Goal: Task Accomplishment & Management: Use online tool/utility

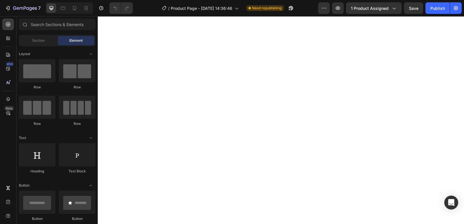
scroll to position [221, 0]
drag, startPoint x: 461, startPoint y: 43, endPoint x: 559, endPoint y: 30, distance: 98.9
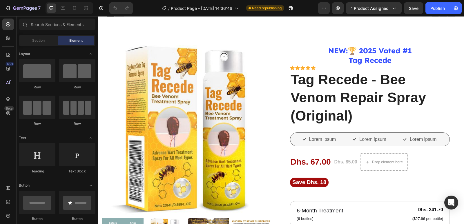
scroll to position [0, 0]
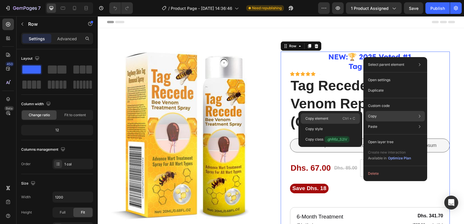
drag, startPoint x: 242, startPoint y: 101, endPoint x: 339, endPoint y: 117, distance: 99.0
click at [339, 117] on div "Copy element Ctrl + C" at bounding box center [330, 118] width 59 height 10
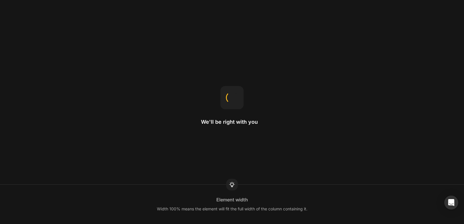
click at [236, 94] on div at bounding box center [231, 97] width 17 height 17
click at [236, 94] on div at bounding box center [232, 98] width 14 height 14
click at [236, 94] on div at bounding box center [232, 97] width 14 height 14
click at [236, 94] on div at bounding box center [232, 98] width 14 height 14
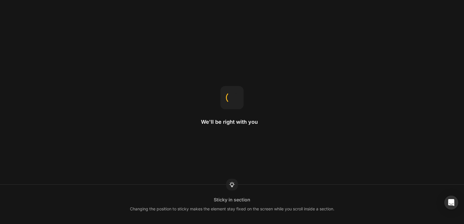
click at [236, 94] on div at bounding box center [231, 97] width 17 height 17
click at [236, 94] on div at bounding box center [232, 98] width 14 height 14
click at [236, 94] on div at bounding box center [231, 97] width 17 height 17
click at [236, 94] on div at bounding box center [232, 97] width 14 height 14
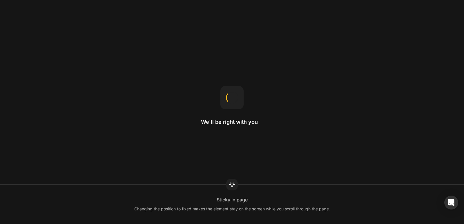
click at [236, 94] on div at bounding box center [232, 97] width 14 height 14
click at [236, 94] on div at bounding box center [231, 97] width 15 height 15
click at [236, 94] on div at bounding box center [231, 97] width 17 height 17
click at [236, 94] on div at bounding box center [231, 97] width 15 height 15
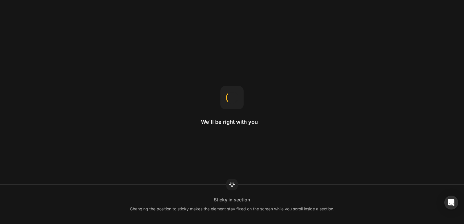
click at [236, 94] on div at bounding box center [231, 97] width 13 height 13
click at [236, 94] on div at bounding box center [232, 98] width 14 height 14
click at [236, 94] on div at bounding box center [231, 97] width 15 height 15
click at [236, 94] on div at bounding box center [231, 97] width 13 height 13
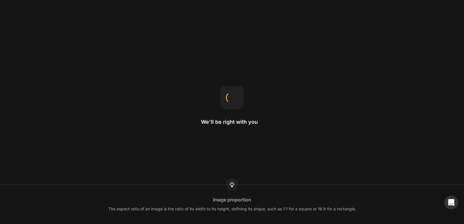
click at [236, 94] on div at bounding box center [231, 97] width 17 height 17
click at [236, 94] on div at bounding box center [232, 98] width 14 height 14
click at [236, 94] on div at bounding box center [232, 98] width 16 height 16
click at [236, 94] on div at bounding box center [231, 97] width 17 height 17
click at [236, 94] on div at bounding box center [232, 97] width 14 height 14
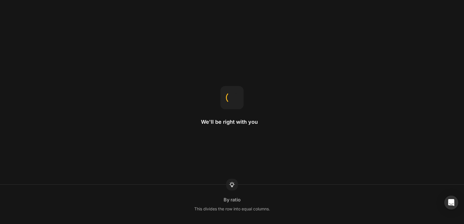
click at [236, 94] on div at bounding box center [231, 97] width 13 height 13
click at [236, 94] on div at bounding box center [232, 97] width 14 height 14
click at [236, 94] on div at bounding box center [231, 97] width 15 height 15
click at [236, 94] on div at bounding box center [232, 98] width 14 height 14
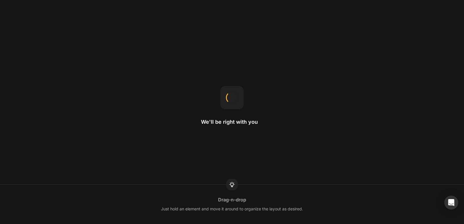
click at [236, 94] on div at bounding box center [232, 98] width 14 height 14
click at [236, 94] on div at bounding box center [232, 97] width 14 height 14
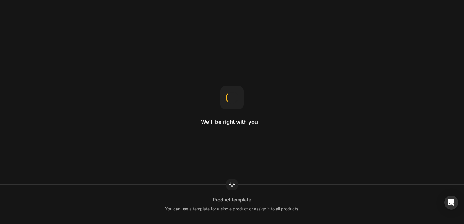
click at [236, 94] on div at bounding box center [232, 97] width 14 height 14
click at [236, 94] on div at bounding box center [232, 98] width 14 height 14
click at [236, 94] on div at bounding box center [232, 97] width 14 height 14
click at [236, 94] on div at bounding box center [231, 97] width 13 height 13
click at [236, 94] on div at bounding box center [231, 97] width 15 height 15
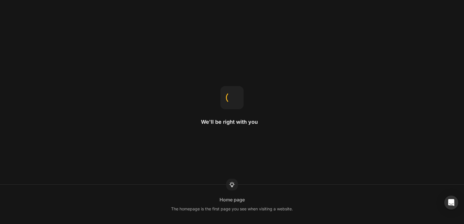
click at [236, 94] on div at bounding box center [232, 98] width 14 height 14
click at [236, 94] on div at bounding box center [232, 97] width 17 height 17
click at [236, 94] on div at bounding box center [232, 98] width 14 height 14
click at [236, 94] on div at bounding box center [232, 97] width 14 height 14
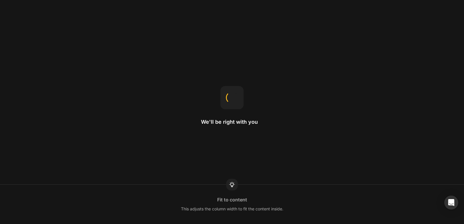
click at [236, 94] on div at bounding box center [231, 97] width 17 height 17
click at [236, 94] on div at bounding box center [231, 97] width 15 height 15
click at [236, 94] on div at bounding box center [232, 97] width 14 height 14
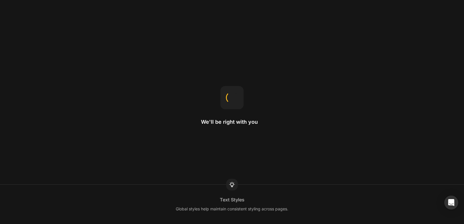
click at [236, 94] on div at bounding box center [232, 97] width 14 height 14
click at [236, 94] on div at bounding box center [231, 97] width 15 height 15
click at [236, 94] on div at bounding box center [232, 98] width 16 height 16
click at [236, 94] on div at bounding box center [232, 98] width 14 height 14
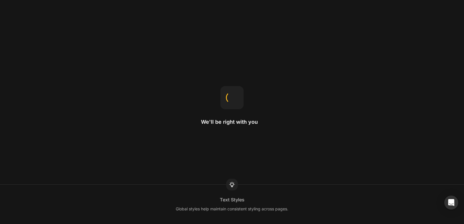
click at [236, 94] on div at bounding box center [232, 97] width 14 height 14
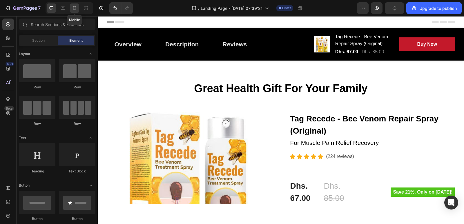
click at [77, 8] on icon at bounding box center [75, 8] width 6 height 6
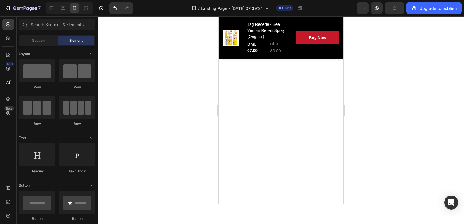
scroll to position [2434, 0]
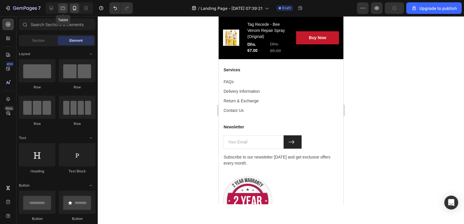
click at [63, 9] on icon at bounding box center [63, 8] width 4 height 3
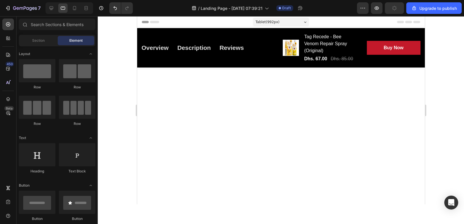
scroll to position [2319, 0]
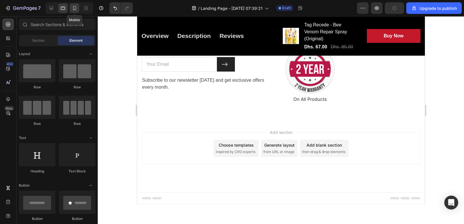
click at [75, 9] on icon at bounding box center [75, 8] width 6 height 6
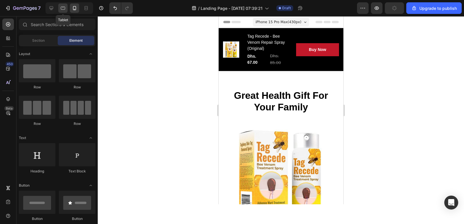
click at [61, 10] on icon at bounding box center [63, 8] width 6 height 6
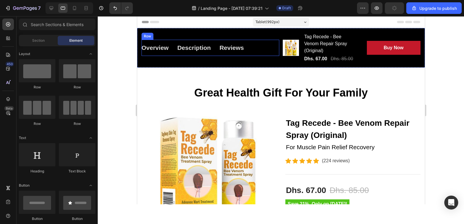
click at [257, 50] on div "Overview Button Description Button Reviews Button Row" at bounding box center [210, 48] width 138 height 16
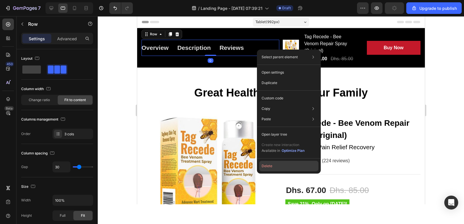
click at [271, 164] on button "Delete" at bounding box center [288, 166] width 59 height 10
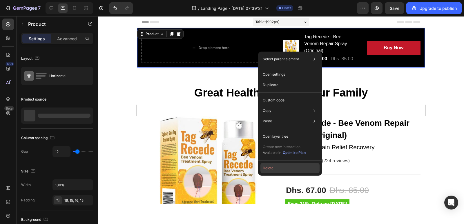
click at [271, 170] on button "Delete" at bounding box center [289, 168] width 59 height 10
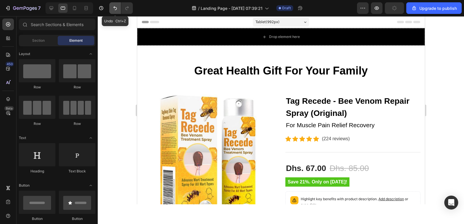
click at [112, 8] on button "Undo/Redo" at bounding box center [115, 8] width 12 height 12
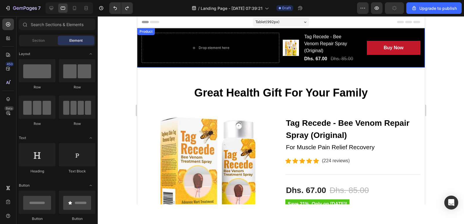
click at [279, 63] on div "Drop element here Product Images Tag Recede - Bee Venom Repair Spray (Original)…" at bounding box center [280, 47] width 287 height 39
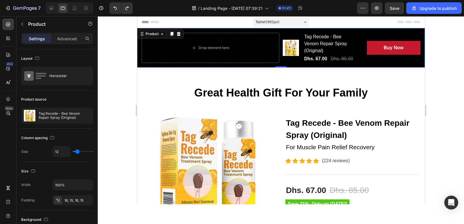
click at [138, 62] on div "Drop element here Product Images Tag Recede - Bee Venom Repair Spray (Original)…" at bounding box center [280, 47] width 287 height 39
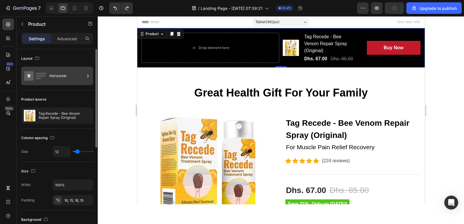
click at [61, 73] on div "Horizontal" at bounding box center [66, 75] width 35 height 13
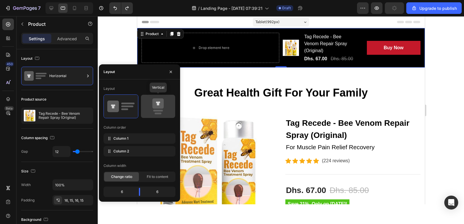
click at [159, 109] on icon at bounding box center [157, 106] width 27 height 16
type input "0"
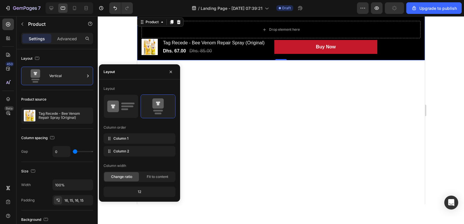
scroll to position [1623, 0]
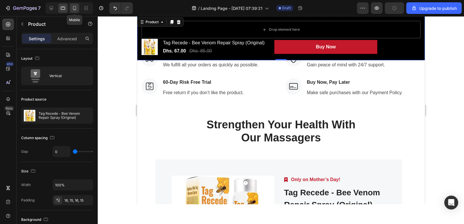
click at [73, 6] on icon at bounding box center [75, 8] width 6 height 6
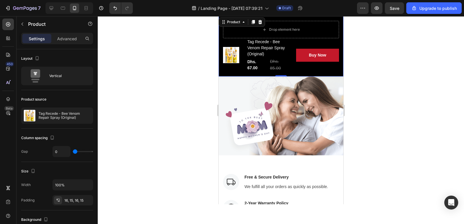
scroll to position [1603, 0]
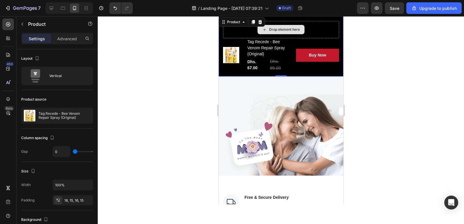
click at [307, 33] on div "Drop element here" at bounding box center [281, 29] width 116 height 17
click at [312, 31] on div "Drop element here" at bounding box center [281, 29] width 116 height 17
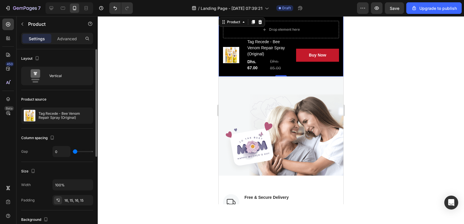
scroll to position [153, 0]
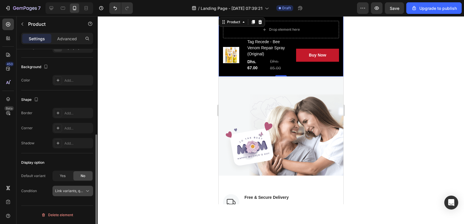
click at [84, 192] on span "Link variants, quantity <br> between same products" at bounding box center [97, 191] width 85 height 4
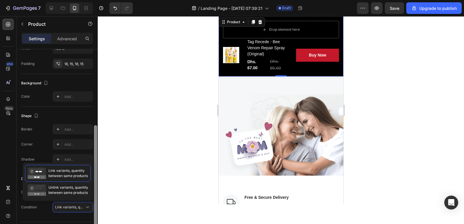
scroll to position [136, 0]
drag, startPoint x: 95, startPoint y: 196, endPoint x: 95, endPoint y: 187, distance: 9.3
click at [95, 187] on div at bounding box center [95, 178] width 3 height 106
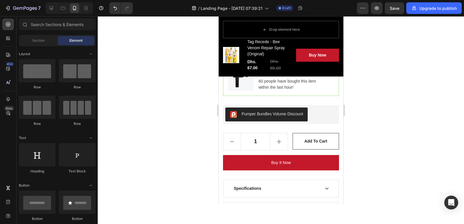
scroll to position [432, 0]
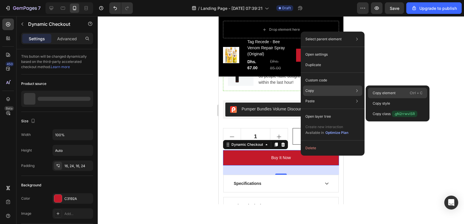
click at [389, 92] on p "Copy element" at bounding box center [383, 92] width 23 height 5
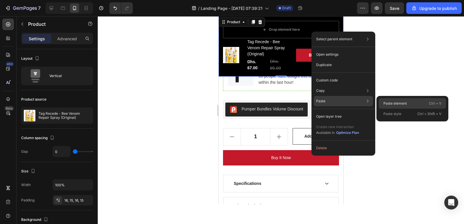
click at [394, 103] on p "Paste element" at bounding box center [394, 103] width 23 height 5
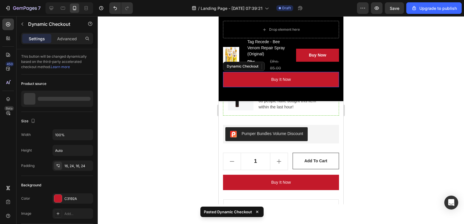
scroll to position [456, 0]
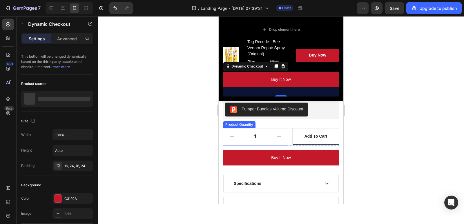
scroll to position [0, 0]
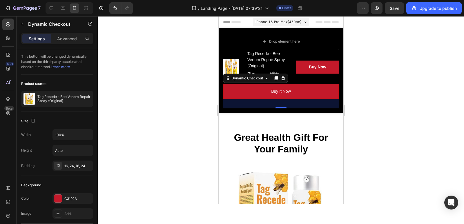
click at [388, 79] on div at bounding box center [281, 120] width 366 height 208
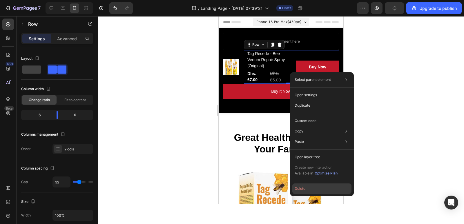
click at [315, 190] on button "Delete" at bounding box center [321, 188] width 59 height 10
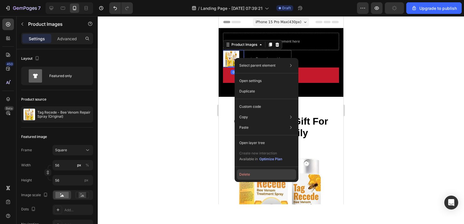
click at [248, 174] on button "Delete" at bounding box center [266, 174] width 59 height 10
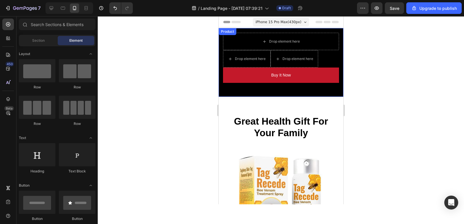
click at [280, 87] on div "Drop element here Drop element here Row Buy it now Dynamic Checkout" at bounding box center [281, 71] width 116 height 42
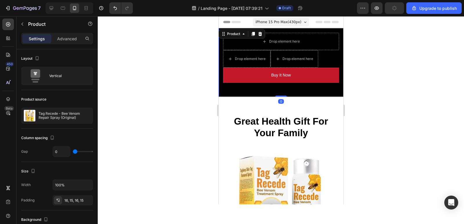
drag, startPoint x: 279, startPoint y: 96, endPoint x: 280, endPoint y: 88, distance: 8.2
click at [280, 88] on div "Drop element here Drop element here Drop element here Row Buy it now Dynamic Ch…" at bounding box center [280, 62] width 125 height 69
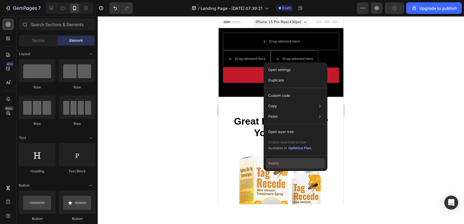
click at [273, 166] on button "Delete" at bounding box center [295, 163] width 59 height 10
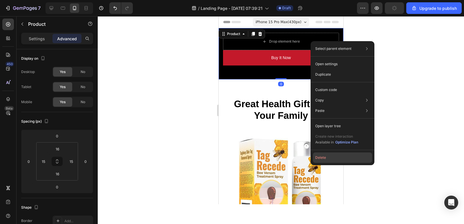
click at [323, 157] on button "Delete" at bounding box center [342, 157] width 59 height 10
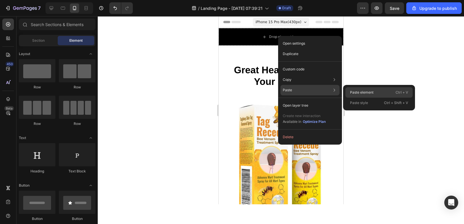
click at [366, 92] on p "Paste element" at bounding box center [361, 92] width 23 height 5
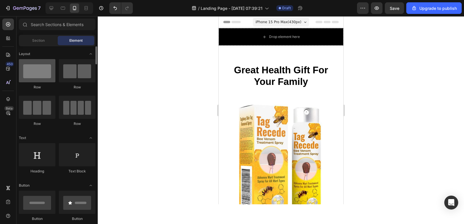
click at [38, 74] on div at bounding box center [37, 70] width 37 height 23
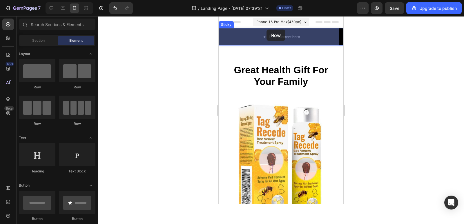
drag, startPoint x: 256, startPoint y: 90, endPoint x: 245, endPoint y: 34, distance: 57.1
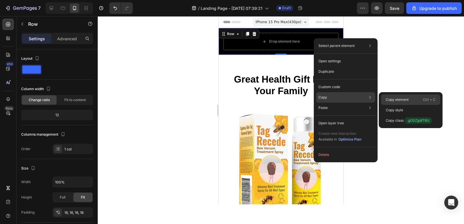
click at [395, 97] on p "Copy element" at bounding box center [396, 99] width 23 height 5
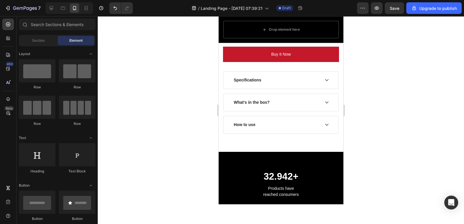
scroll to position [481, 0]
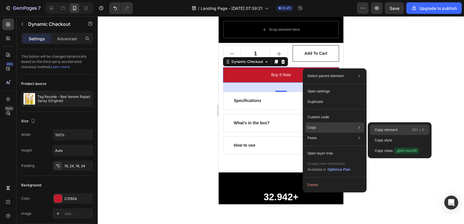
click at [386, 130] on p "Copy element" at bounding box center [385, 129] width 23 height 5
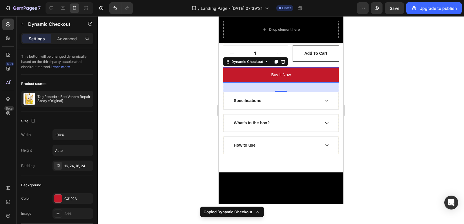
scroll to position [0, 0]
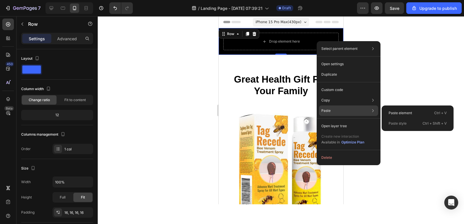
click at [335, 112] on div "Paste Paste element Ctrl + V Paste style Ctrl + Shift + V" at bounding box center [348, 110] width 59 height 10
click at [398, 110] on div "Paste element Ctrl + V" at bounding box center [417, 113] width 67 height 10
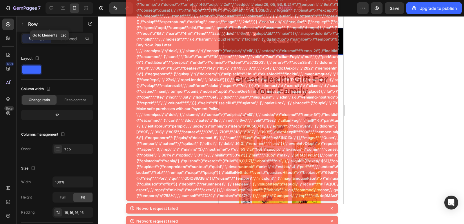
click at [23, 23] on icon "button" at bounding box center [22, 24] width 2 height 3
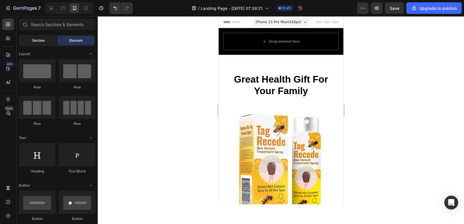
click at [34, 42] on span "Section" at bounding box center [38, 40] width 12 height 5
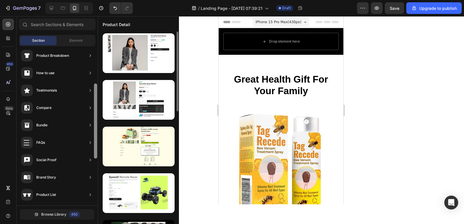
scroll to position [85, 0]
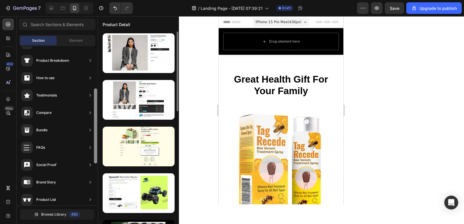
drag, startPoint x: 95, startPoint y: 134, endPoint x: 101, endPoint y: 90, distance: 45.3
click at [98, 91] on div "450 Beta Sections(18) Elements(83) Section Element Hero Section Product Detail …" at bounding box center [49, 120] width 98 height 208
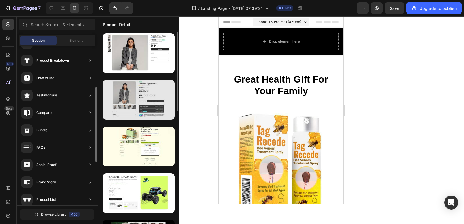
drag, startPoint x: 101, startPoint y: 90, endPoint x: 103, endPoint y: 81, distance: 9.2
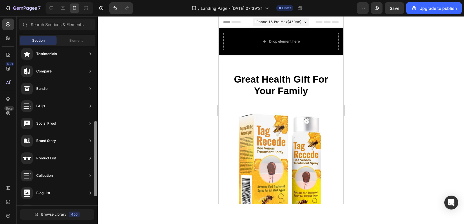
scroll to position [137, 0]
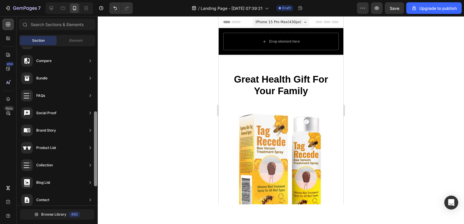
drag, startPoint x: 96, startPoint y: 115, endPoint x: 94, endPoint y: 140, distance: 24.7
click at [94, 140] on div at bounding box center [95, 125] width 4 height 159
click at [43, 24] on input "text" at bounding box center [57, 25] width 77 height 12
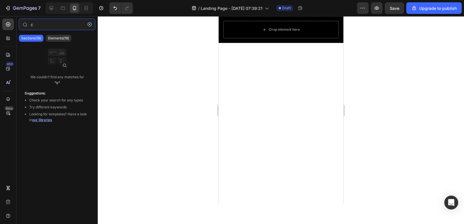
scroll to position [381, 0]
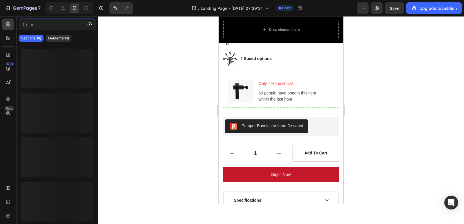
type input "c"
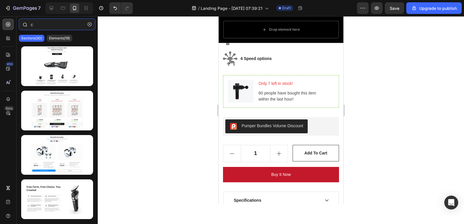
click at [41, 25] on input "c" at bounding box center [57, 25] width 77 height 12
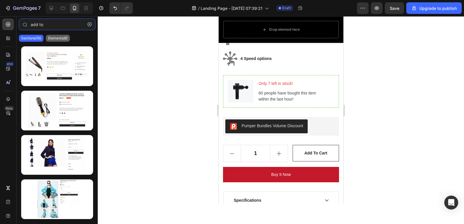
type input "add to"
click at [58, 39] on p "Elements(6)" at bounding box center [57, 38] width 19 height 5
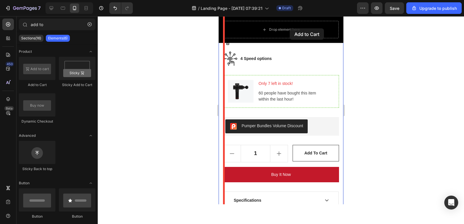
scroll to position [370, 0]
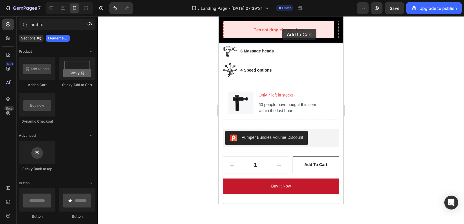
drag, startPoint x: 255, startPoint y: 89, endPoint x: 282, endPoint y: 29, distance: 65.5
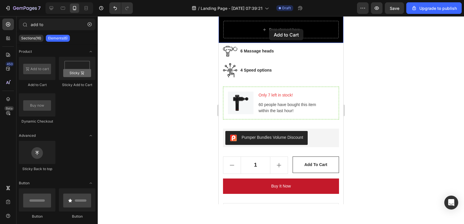
drag, startPoint x: 261, startPoint y: 86, endPoint x: 269, endPoint y: 29, distance: 57.3
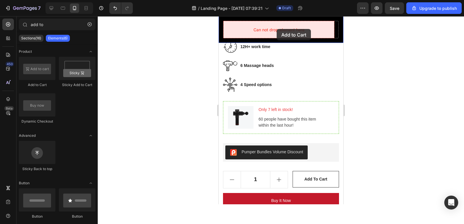
drag, startPoint x: 247, startPoint y: 83, endPoint x: 278, endPoint y: 30, distance: 62.5
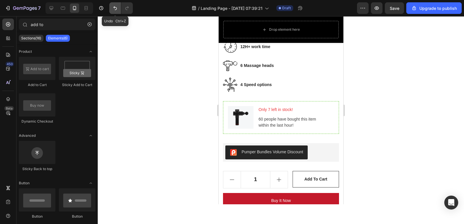
click at [113, 8] on icon "Undo/Redo" at bounding box center [115, 8] width 6 height 6
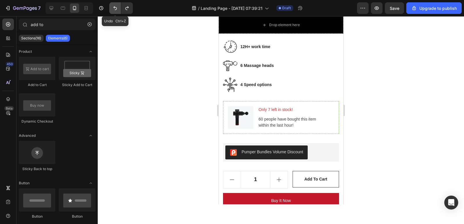
click at [113, 8] on icon "Undo/Redo" at bounding box center [115, 8] width 6 height 6
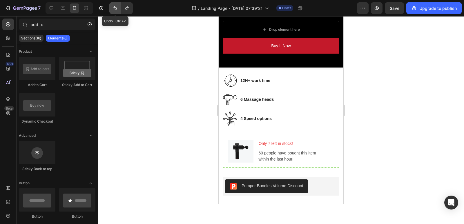
click at [113, 8] on icon "Undo/Redo" at bounding box center [115, 8] width 6 height 6
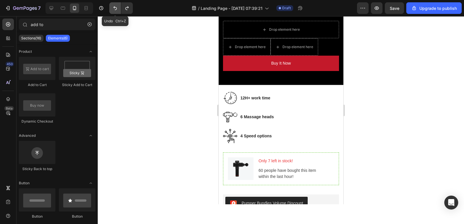
scroll to position [397, 0]
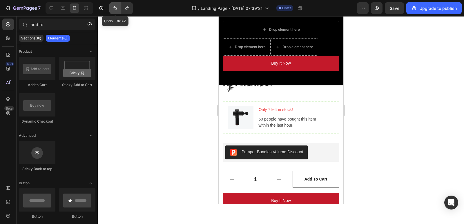
click at [113, 8] on icon "Undo/Redo" at bounding box center [115, 8] width 6 height 6
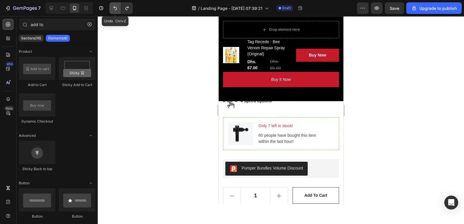
scroll to position [413, 0]
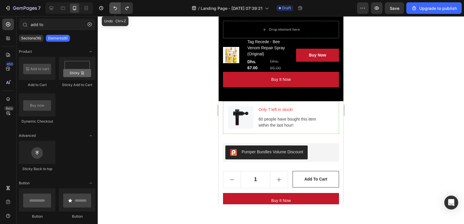
click at [113, 8] on icon "Undo/Redo" at bounding box center [115, 8] width 6 height 6
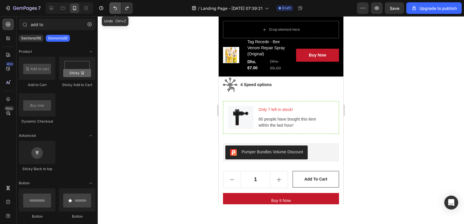
click at [113, 8] on icon "Undo/Redo" at bounding box center [115, 8] width 6 height 6
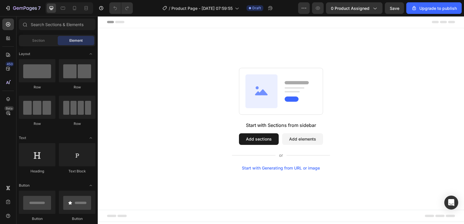
click at [265, 140] on button "Add sections" at bounding box center [259, 139] width 40 height 12
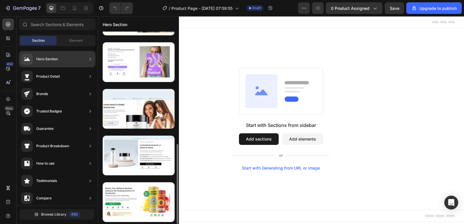
scroll to position [271, 0]
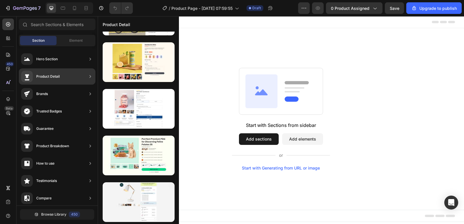
click at [52, 77] on div "Product Detail" at bounding box center [47, 77] width 23 height 6
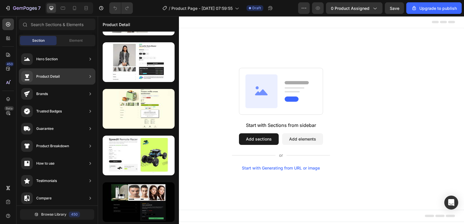
click at [48, 74] on div "Product Detail" at bounding box center [47, 77] width 23 height 6
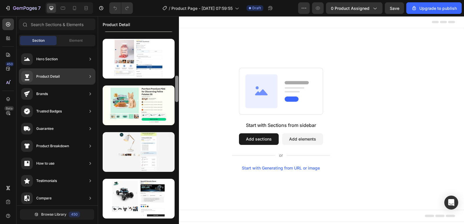
scroll to position [0, 0]
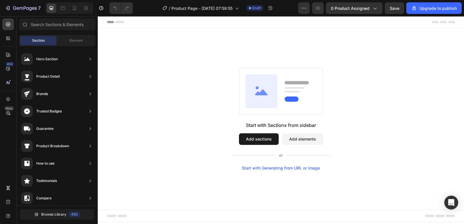
drag, startPoint x: 273, startPoint y: 82, endPoint x: 180, endPoint y: 121, distance: 100.9
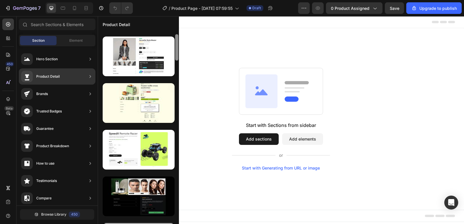
scroll to position [41, 0]
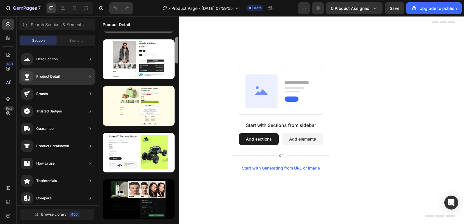
click at [37, 74] on div "Product Detail" at bounding box center [47, 77] width 23 height 6
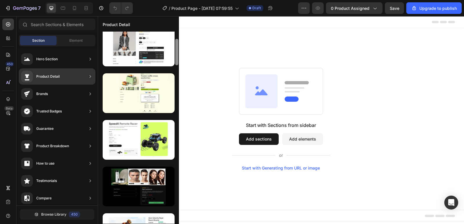
scroll to position [0, 0]
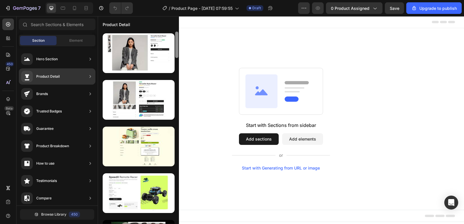
drag, startPoint x: 176, startPoint y: 61, endPoint x: 177, endPoint y: 48, distance: 12.5
click at [177, 48] on div at bounding box center [176, 45] width 3 height 26
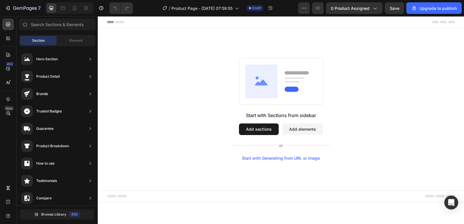
drag, startPoint x: 274, startPoint y: 66, endPoint x: 179, endPoint y: 125, distance: 111.6
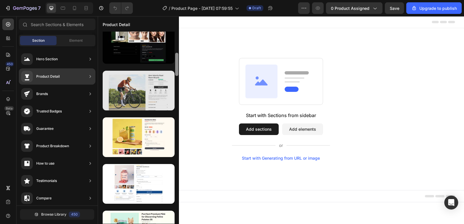
scroll to position [194, 0]
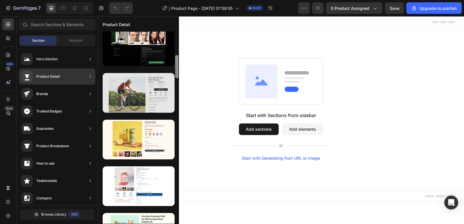
drag, startPoint x: 176, startPoint y: 77, endPoint x: 142, endPoint y: 76, distance: 33.9
click at [142, 76] on div at bounding box center [138, 128] width 81 height 192
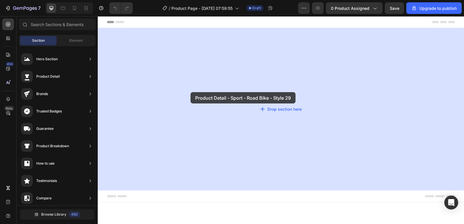
drag, startPoint x: 238, startPoint y: 117, endPoint x: 190, endPoint y: 92, distance: 53.8
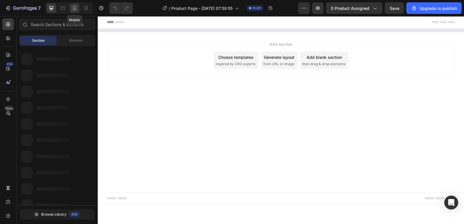
click at [74, 6] on icon at bounding box center [75, 8] width 6 height 6
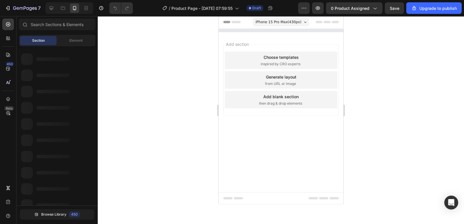
click at [292, 23] on span "iPhone 15 Pro Max ( 430 px)" at bounding box center [278, 22] width 46 height 6
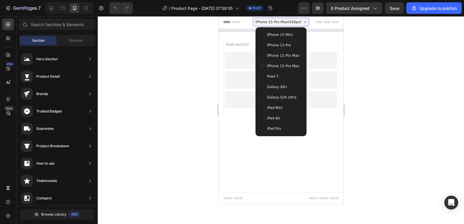
click at [192, 66] on div at bounding box center [281, 120] width 366 height 208
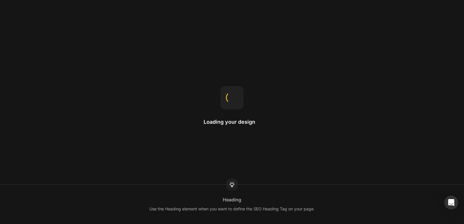
click at [156, 106] on div "Loading your design Heading Use the Heading element when you want to define the…" at bounding box center [232, 112] width 464 height 224
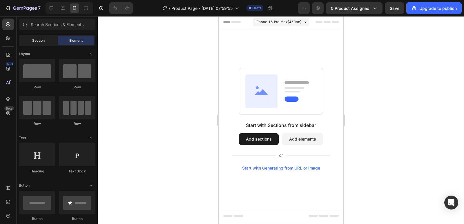
click at [39, 43] on span "Section" at bounding box center [38, 40] width 12 height 5
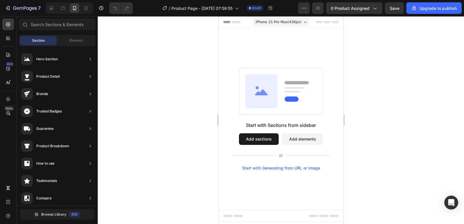
drag, startPoint x: 177, startPoint y: 72, endPoint x: 180, endPoint y: 119, distance: 47.0
click at [180, 0] on div "7 / Product Page - Sep 28, 07:59:55 Draft Preview 0 product assigned Save Upgra…" at bounding box center [232, 0] width 464 height 0
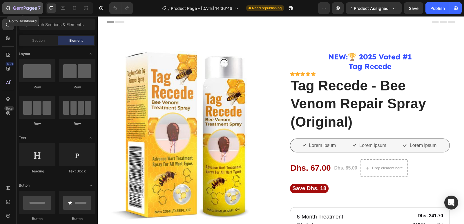
click at [10, 7] on icon "button" at bounding box center [8, 8] width 6 height 6
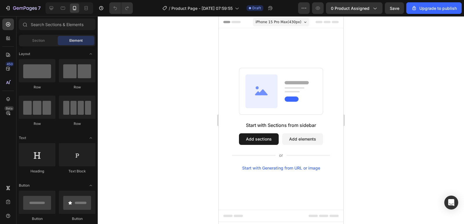
click at [270, 137] on button "Add sections" at bounding box center [259, 139] width 40 height 12
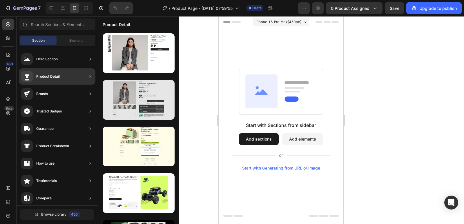
scroll to position [271, 0]
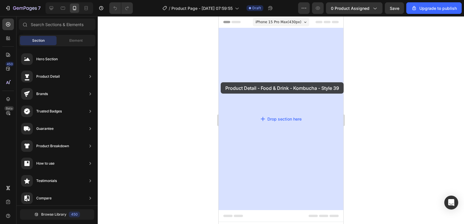
drag, startPoint x: 356, startPoint y: 85, endPoint x: 219, endPoint y: 81, distance: 136.9
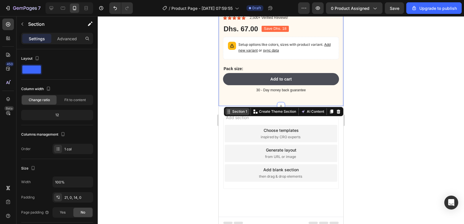
scroll to position [0, 0]
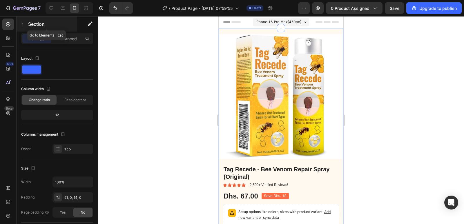
click at [21, 24] on icon "button" at bounding box center [22, 24] width 5 height 5
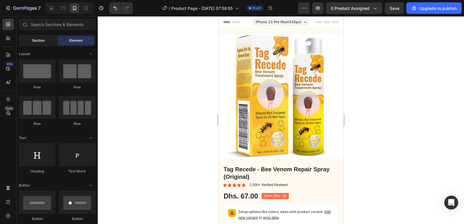
click at [43, 41] on span "Section" at bounding box center [38, 40] width 12 height 5
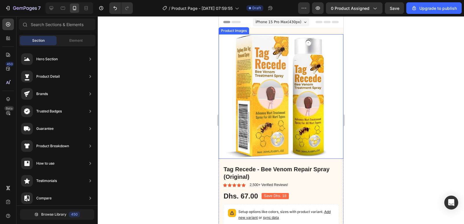
click at [333, 90] on img at bounding box center [280, 96] width 125 height 125
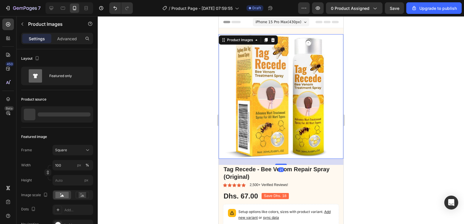
click at [333, 90] on img at bounding box center [280, 96] width 125 height 125
click at [228, 94] on img at bounding box center [280, 96] width 125 height 125
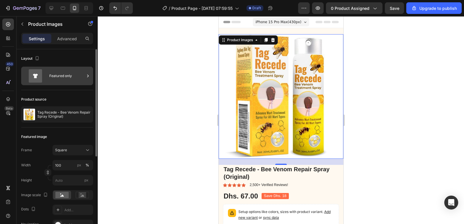
click at [37, 73] on icon at bounding box center [35, 75] width 13 height 13
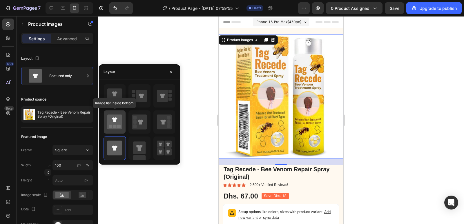
click at [117, 119] on icon at bounding box center [114, 119] width 5 height 5
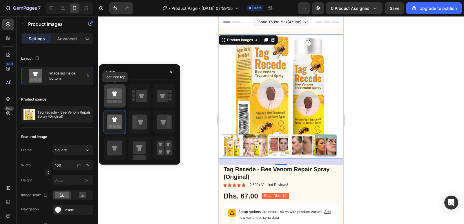
click at [114, 98] on icon at bounding box center [114, 93] width 15 height 11
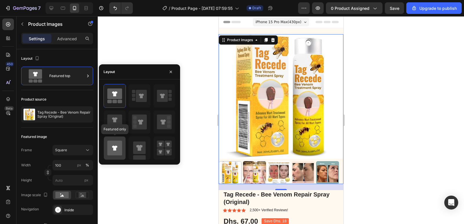
click at [110, 148] on icon at bounding box center [114, 148] width 15 height 15
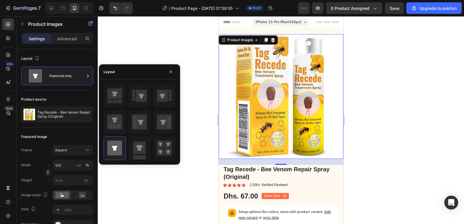
click at [224, 93] on img at bounding box center [280, 96] width 125 height 125
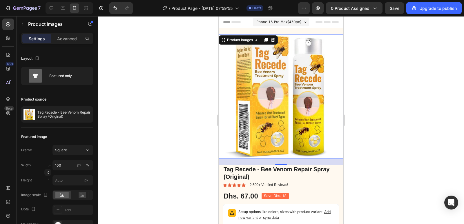
click at [224, 93] on img at bounding box center [280, 96] width 125 height 125
click at [335, 92] on img at bounding box center [280, 96] width 125 height 125
click at [81, 193] on rect at bounding box center [83, 195] width 8 height 6
click at [223, 97] on img at bounding box center [280, 96] width 125 height 125
drag, startPoint x: 227, startPoint y: 93, endPoint x: 227, endPoint y: 78, distance: 14.8
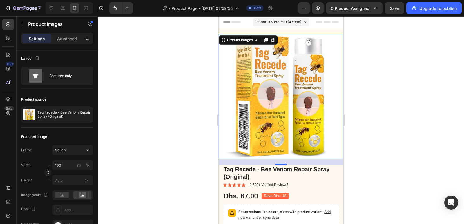
click at [227, 92] on img at bounding box center [280, 96] width 125 height 125
click at [226, 74] on img at bounding box center [280, 96] width 125 height 125
drag, startPoint x: 226, startPoint y: 73, endPoint x: 229, endPoint y: 92, distance: 18.7
click at [228, 88] on img at bounding box center [280, 96] width 125 height 125
click at [229, 97] on img at bounding box center [280, 96] width 125 height 125
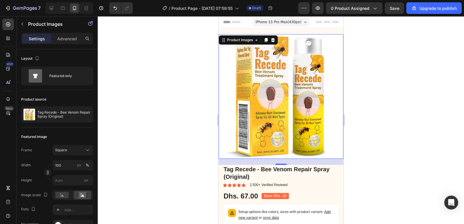
click at [227, 103] on img at bounding box center [280, 96] width 125 height 125
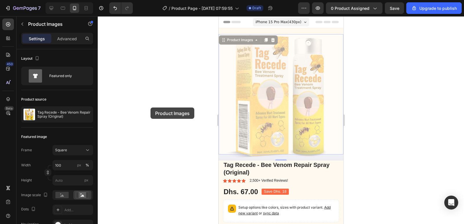
click at [150, 104] on div at bounding box center [281, 120] width 366 height 208
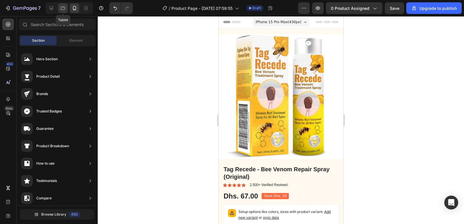
click at [62, 7] on icon at bounding box center [63, 8] width 4 height 3
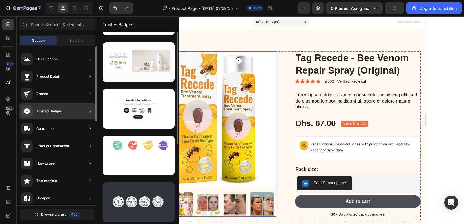
scroll to position [38, 0]
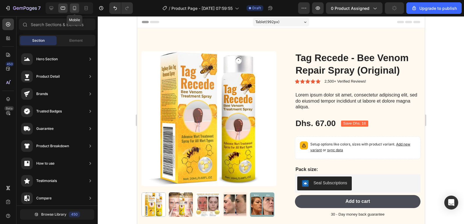
click at [76, 11] on icon at bounding box center [75, 8] width 6 height 6
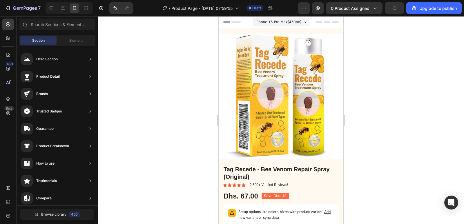
click at [292, 19] on div "iPhone 15 Pro Max ( 430 px)" at bounding box center [280, 22] width 56 height 9
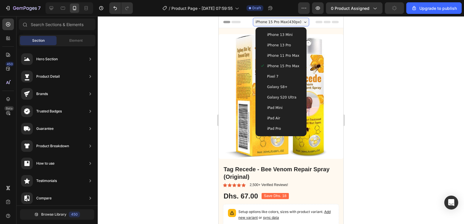
click at [274, 123] on div "iPad Air" at bounding box center [280, 118] width 46 height 10
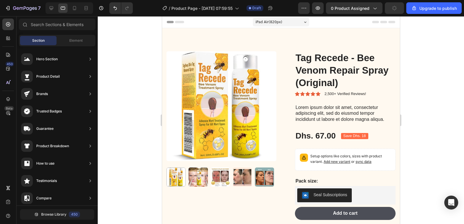
click at [289, 21] on div "iPad Air ( 820 px)" at bounding box center [280, 22] width 56 height 9
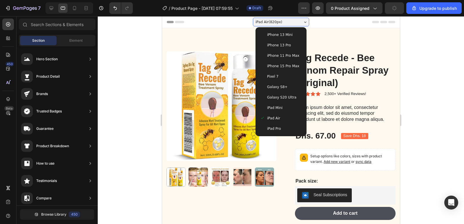
click at [281, 129] on div "iPad Pro" at bounding box center [281, 129] width 42 height 6
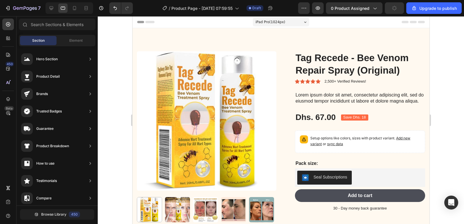
click at [297, 21] on div "iPad Pro ( 1024 px)" at bounding box center [280, 22] width 56 height 9
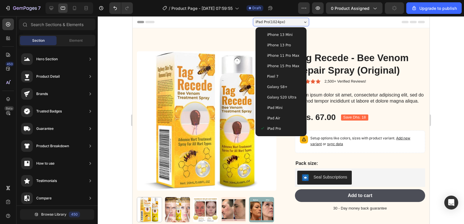
click at [280, 110] on div "iPad Mini" at bounding box center [281, 108] width 42 height 6
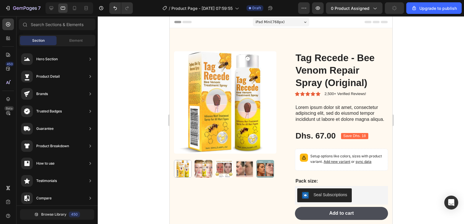
click at [295, 21] on div "iPad Mini ( 768 px)" at bounding box center [280, 22] width 56 height 9
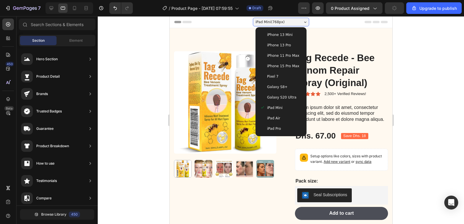
click at [281, 96] on span "Galaxy S20 Ultra" at bounding box center [281, 97] width 29 height 6
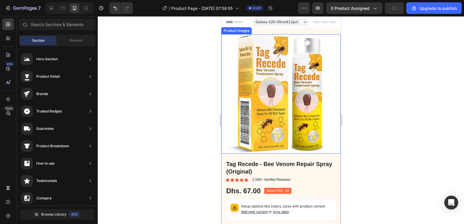
click at [330, 83] on img at bounding box center [280, 93] width 119 height 119
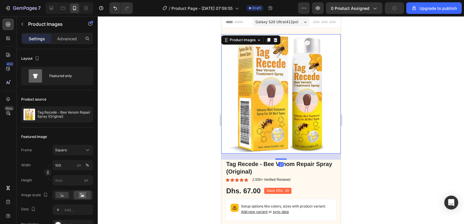
click at [330, 90] on icon "Carousel Next Arrow" at bounding box center [332, 93] width 7 height 7
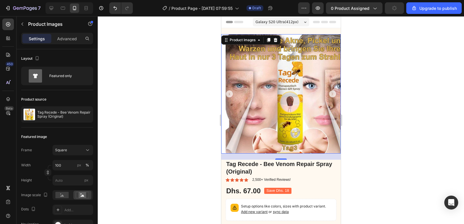
click at [294, 22] on div "Galaxy S20 Ultra ( 412 px)" at bounding box center [280, 22] width 56 height 9
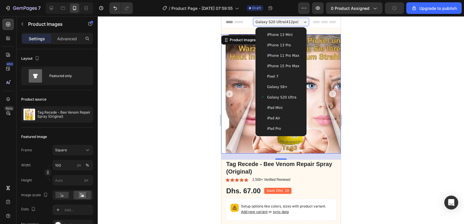
click at [278, 84] on span "Galaxy S8+" at bounding box center [277, 87] width 21 height 6
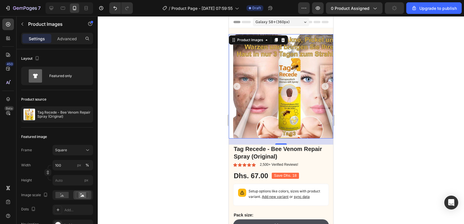
click at [287, 20] on div "Galaxy S8+ ( 360 px)" at bounding box center [280, 22] width 56 height 9
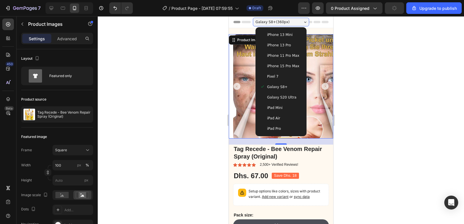
click at [278, 74] on div "Pixel 7" at bounding box center [281, 77] width 42 height 6
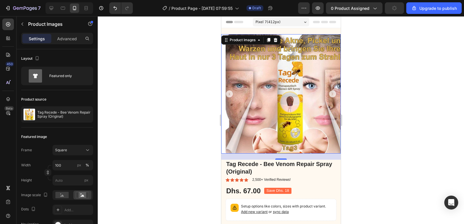
click at [301, 19] on div "Pixel 7 ( 412 px)" at bounding box center [280, 22] width 56 height 9
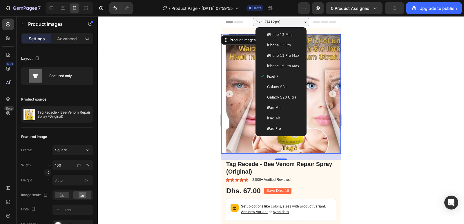
click at [287, 65] on span "iPhone 15 Pro Max" at bounding box center [283, 66] width 32 height 6
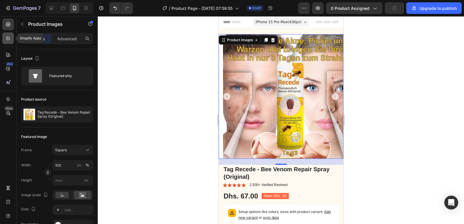
click at [6, 38] on icon at bounding box center [8, 38] width 6 height 6
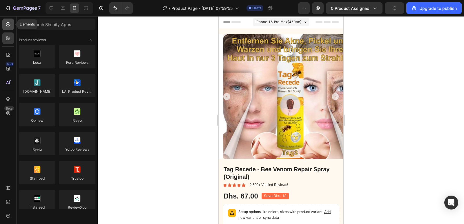
click at [9, 24] on icon at bounding box center [8, 24] width 6 height 6
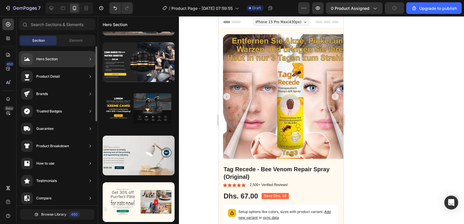
click at [63, 77] on div "Product Detail" at bounding box center [57, 76] width 77 height 16
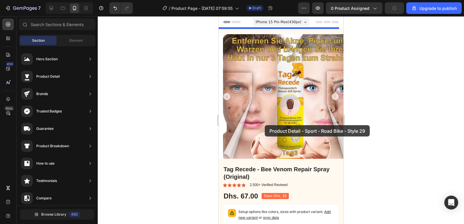
scroll to position [167, 0]
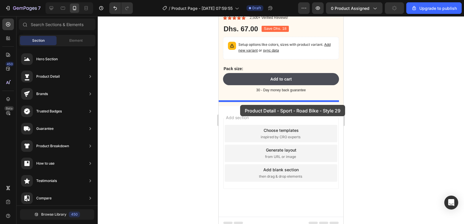
drag, startPoint x: 356, startPoint y: 103, endPoint x: 236, endPoint y: 100, distance: 120.6
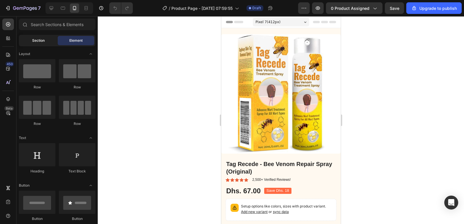
click at [39, 43] on span "Section" at bounding box center [38, 40] width 12 height 5
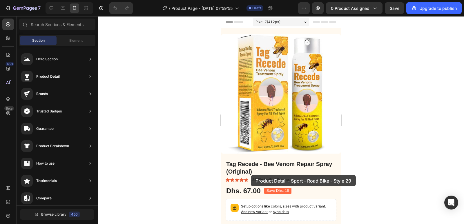
scroll to position [162, 0]
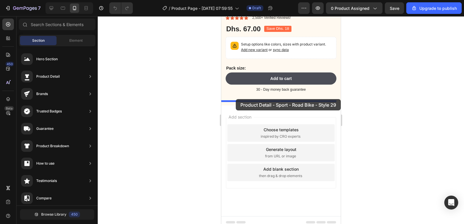
drag, startPoint x: 353, startPoint y: 211, endPoint x: 229, endPoint y: 91, distance: 172.4
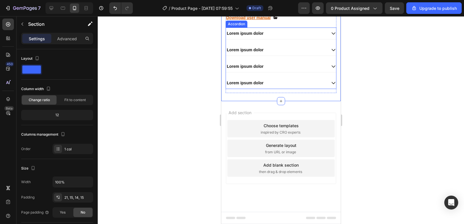
scroll to position [312, 0]
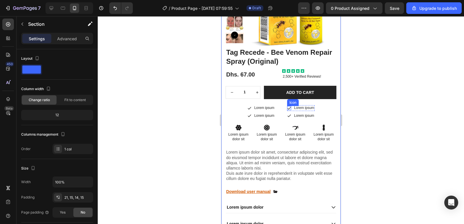
click at [287, 107] on icon at bounding box center [289, 108] width 4 height 4
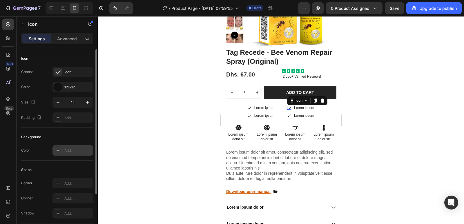
click at [57, 148] on div at bounding box center [58, 150] width 8 height 8
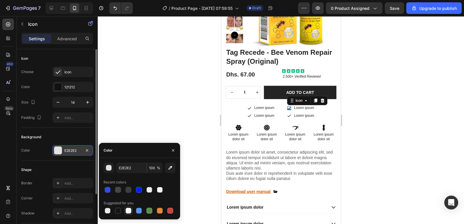
click at [128, 209] on div at bounding box center [128, 211] width 6 height 6
type input "FFFFFF"
click at [57, 84] on div at bounding box center [58, 87] width 8 height 8
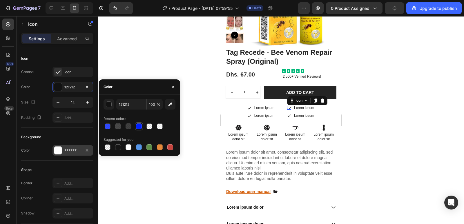
click at [139, 127] on div at bounding box center [139, 126] width 6 height 6
type input "0021FF"
click at [185, 192] on div at bounding box center [281, 120] width 366 height 208
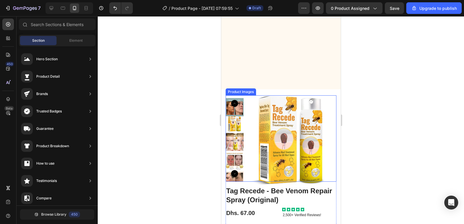
scroll to position [486, 0]
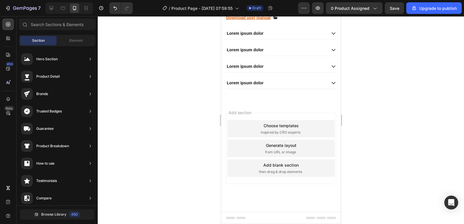
click at [287, 130] on span "inspired by CRO experts" at bounding box center [280, 132] width 40 height 5
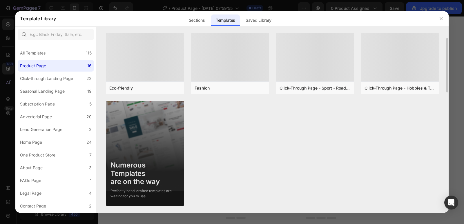
scroll to position [296, 0]
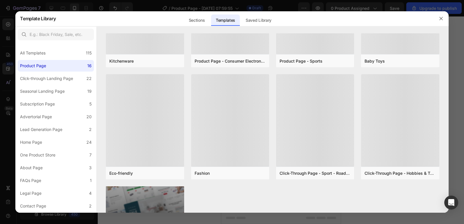
click at [399, 17] on div "Sections Templates Existing pages Saved Library Templates Saved Library" at bounding box center [230, 18] width 348 height 15
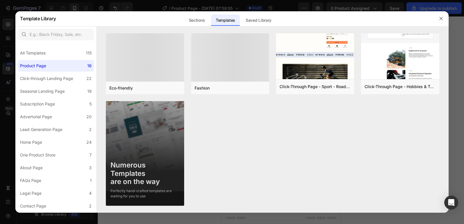
scroll to position [0, 0]
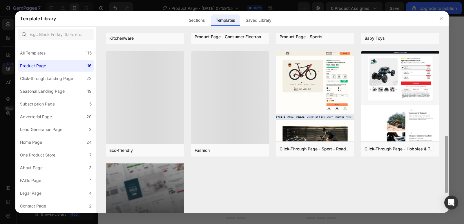
drag, startPoint x: 446, startPoint y: 183, endPoint x: 442, endPoint y: 163, distance: 20.3
click at [442, 163] on div "Product Page - Health & Beauty - Hair Supplement Add to page Preview Virtual Re…" at bounding box center [273, 123] width 352 height 180
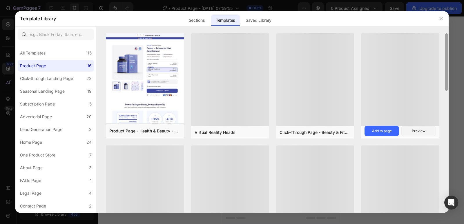
drag, startPoint x: 447, startPoint y: 169, endPoint x: 438, endPoint y: 52, distance: 117.4
click at [438, 52] on div "Product Page - Health & Beauty - Hair Supplement Add to page Preview Virtual Re…" at bounding box center [273, 123] width 352 height 180
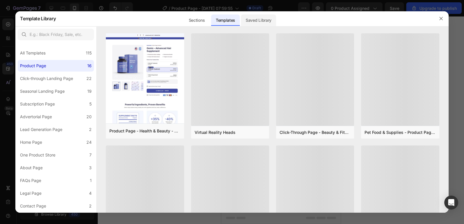
click at [259, 23] on div "Saved Library" at bounding box center [258, 20] width 35 height 12
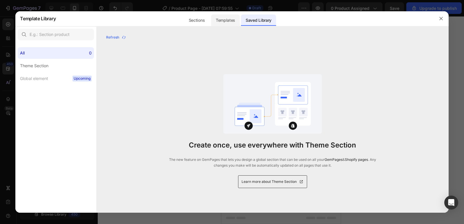
click at [221, 19] on div "Templates" at bounding box center [225, 20] width 29 height 12
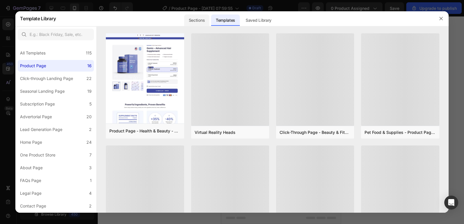
click at [199, 19] on div "Sections" at bounding box center [196, 20] width 25 height 12
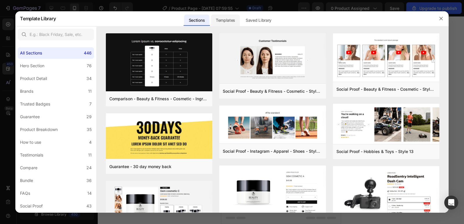
click at [225, 19] on div "Templates" at bounding box center [225, 20] width 29 height 12
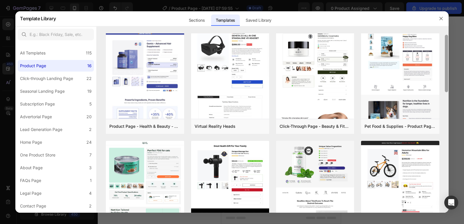
scroll to position [4, 0]
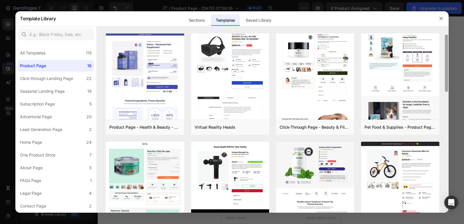
drag, startPoint x: 447, startPoint y: 154, endPoint x: 440, endPoint y: 44, distance: 110.7
click at [440, 44] on div "Product Page - Health & Beauty - Hair Supplement Add to page Preview Virtual Re…" at bounding box center [273, 123] width 352 height 180
click at [41, 52] on div "All Templates" at bounding box center [33, 53] width 26 height 7
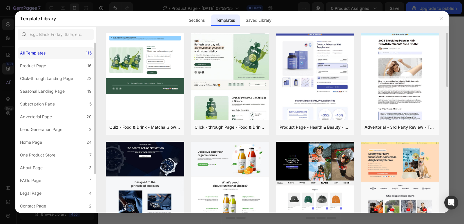
scroll to position [0, 0]
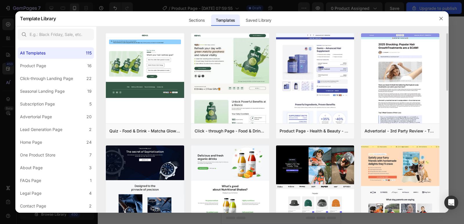
drag, startPoint x: 447, startPoint y: 59, endPoint x: 444, endPoint y: 69, distance: 10.6
click at [444, 69] on div "Quiz - Food & Drink - Matcha Glow Shot Add to page Preview Click - through Page…" at bounding box center [273, 123] width 352 height 180
click at [447, 58] on div "Quiz - Food & Drink - Matcha Glow Shot Add to page Preview Click - through Page…" at bounding box center [273, 123] width 352 height 180
drag, startPoint x: 447, startPoint y: 58, endPoint x: 446, endPoint y: 65, distance: 7.0
click at [446, 65] on div "Quiz - Food & Drink - Matcha Glow Shot Add to page Preview Click - through Page…" at bounding box center [273, 123] width 352 height 180
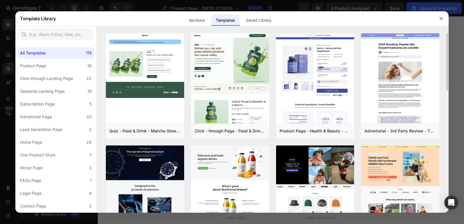
click at [439, 65] on div "Quiz - Food & Drink - Matcha Glow Shot Add to page Preview Click - through Page…" at bounding box center [273, 123] width 352 height 180
drag, startPoint x: 447, startPoint y: 62, endPoint x: 448, endPoint y: 72, distance: 9.3
click at [448, 72] on div "Quiz - Food & Drink - Matcha Glow Shot Add to page Preview Click - through Page…" at bounding box center [273, 123] width 352 height 180
click at [447, 70] on div "Quiz - Food & Drink - Matcha Glow Shot Add to page Preview Click - through Page…" at bounding box center [273, 123] width 352 height 180
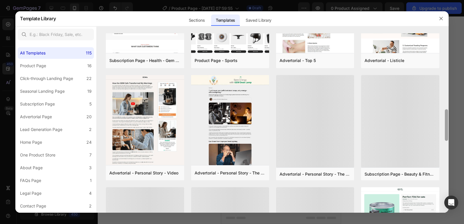
scroll to position [427, 0]
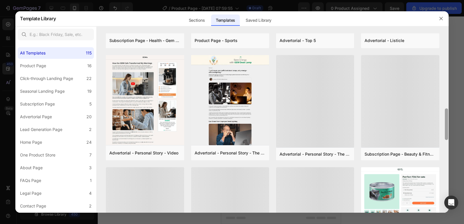
drag, startPoint x: 446, startPoint y: 93, endPoint x: 453, endPoint y: 174, distance: 81.4
click at [453, 174] on div "Template Library Sections Templates Existing pages Saved Library Templates Save…" at bounding box center [232, 112] width 464 height 224
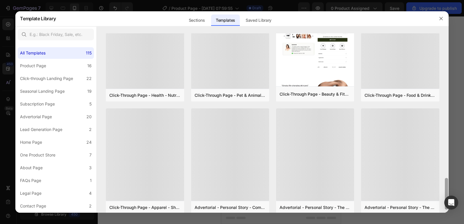
scroll to position [842, 0]
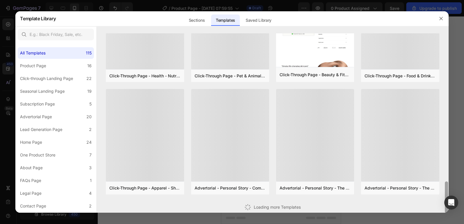
drag, startPoint x: 446, startPoint y: 116, endPoint x: 441, endPoint y: 191, distance: 75.5
click at [441, 191] on div "Quiz - Food & Drink - Matcha Glow Shot Add to page Preview Click - through Page…" at bounding box center [273, 123] width 352 height 180
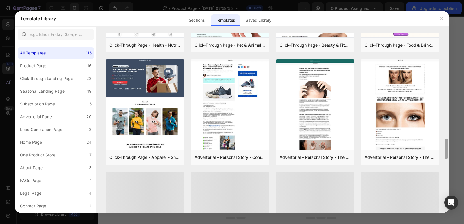
scroll to position [877, 0]
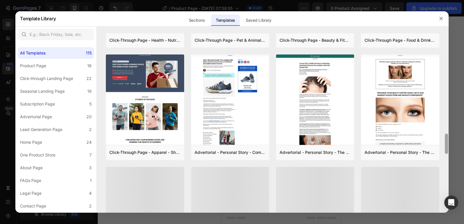
drag, startPoint x: 446, startPoint y: 110, endPoint x: 432, endPoint y: 203, distance: 94.0
click at [432, 203] on div "Quiz - Food & Drink - Matcha Glow Shot Add to page Preview Click - through Page…" at bounding box center [273, 123] width 352 height 180
click at [439, 17] on icon "button" at bounding box center [440, 18] width 5 height 5
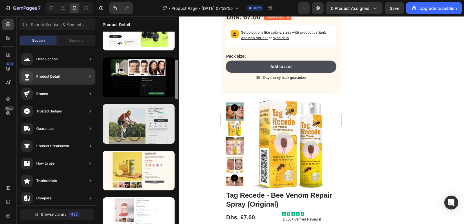
scroll to position [181, 0]
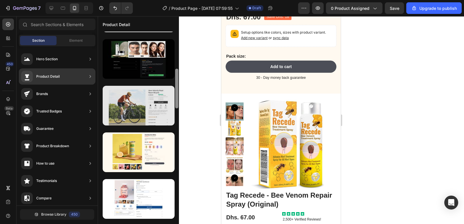
drag, startPoint x: 176, startPoint y: 69, endPoint x: 172, endPoint y: 98, distance: 30.0
click at [172, 98] on div at bounding box center [138, 128] width 81 height 192
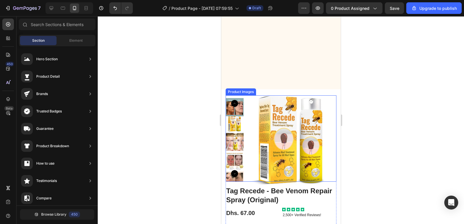
scroll to position [486, 0]
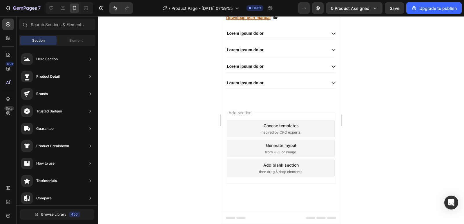
click at [277, 129] on div "Choose templates inspired by CRO experts" at bounding box center [280, 128] width 107 height 17
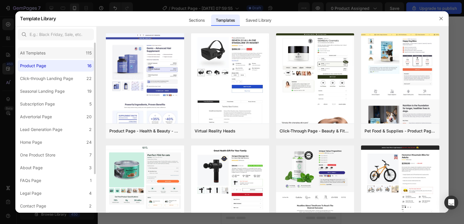
click at [41, 54] on div "All Templates" at bounding box center [33, 53] width 26 height 7
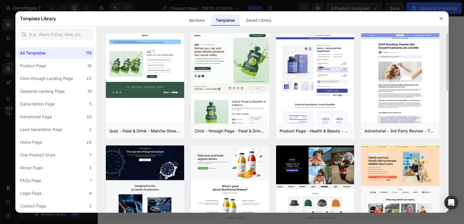
drag, startPoint x: 447, startPoint y: 63, endPoint x: 446, endPoint y: 72, distance: 8.4
click at [446, 72] on div "Quiz - Food & Drink - Matcha Glow Shot Add to page Preview Click - through Page…" at bounding box center [273, 123] width 352 height 180
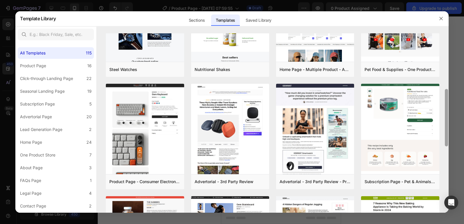
scroll to position [354, 0]
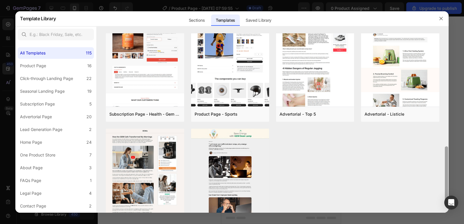
drag, startPoint x: 448, startPoint y: 94, endPoint x: 445, endPoint y: 76, distance: 18.1
click at [445, 76] on div at bounding box center [446, 123] width 4 height 180
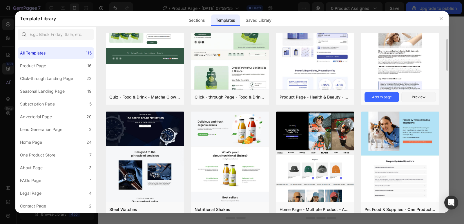
scroll to position [0, 0]
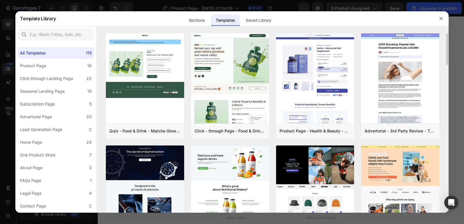
drag, startPoint x: 446, startPoint y: 60, endPoint x: 445, endPoint y: 70, distance: 10.0
click at [445, 70] on div "Quiz - Food & Drink - Matcha Glow Shot Add to page Preview Click - through Page…" at bounding box center [273, 123] width 352 height 180
click at [448, 63] on div at bounding box center [232, 112] width 464 height 224
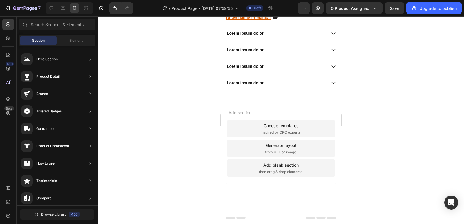
click at [301, 123] on div "Choose templates inspired by CRO experts" at bounding box center [280, 128] width 107 height 17
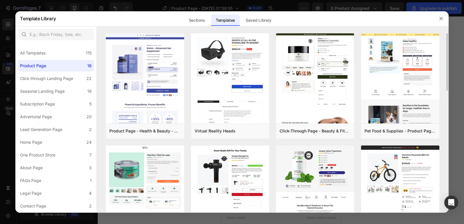
drag, startPoint x: 447, startPoint y: 76, endPoint x: 446, endPoint y: 92, distance: 16.3
click at [446, 92] on div "Product Page - Health & Beauty - Hair Supplement Add to page Preview Virtual Re…" at bounding box center [273, 123] width 352 height 180
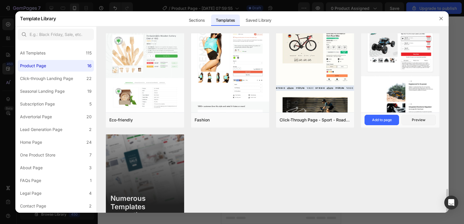
scroll to position [381, 0]
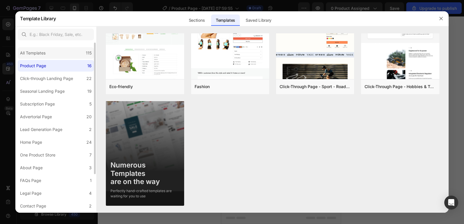
click at [59, 55] on div "All Templates 115" at bounding box center [56, 53] width 76 height 12
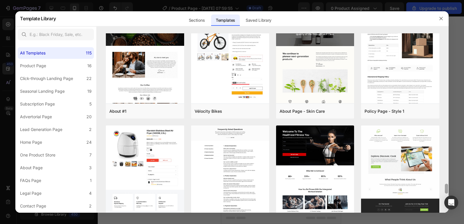
scroll to position [2805, 0]
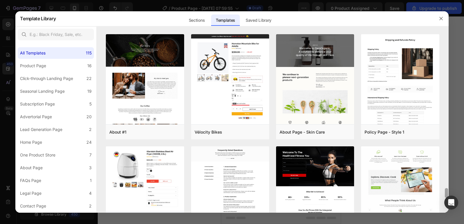
drag, startPoint x: 446, startPoint y: 168, endPoint x: 397, endPoint y: 188, distance: 53.1
click at [397, 189] on div "Quiz - Food & Drink - Matcha Glow Shot Add to page Preview Click - through Page…" at bounding box center [273, 123] width 352 height 180
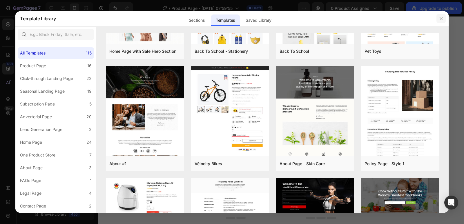
click at [439, 17] on icon "button" at bounding box center [440, 18] width 5 height 5
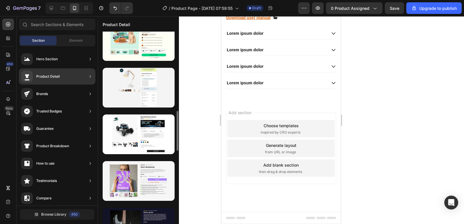
scroll to position [212, 0]
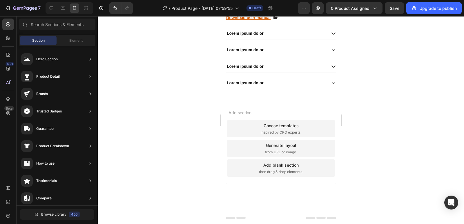
click at [295, 130] on span "inspired by CRO experts" at bounding box center [280, 132] width 40 height 5
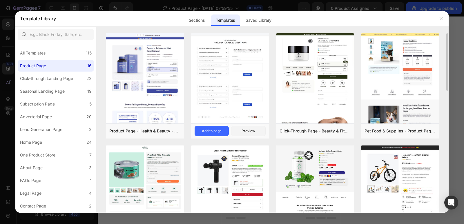
scroll to position [174, 0]
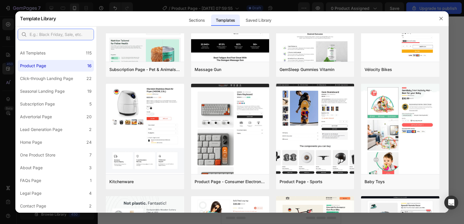
click at [53, 37] on input "text" at bounding box center [56, 35] width 76 height 12
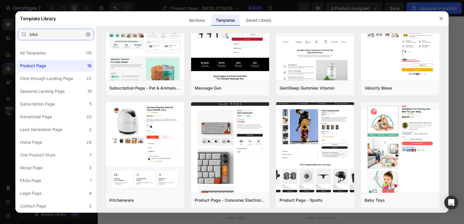
click at [52, 33] on input "bike" at bounding box center [56, 35] width 76 height 12
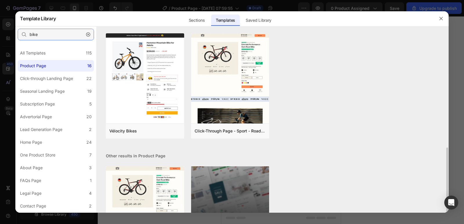
scroll to position [66, 0]
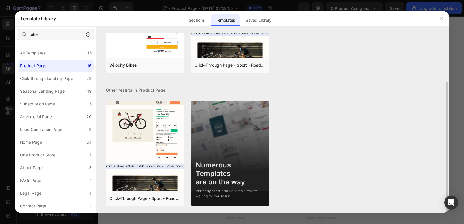
type input "bike"
click at [231, 174] on div "Numerous Templates are on the way" at bounding box center [230, 173] width 69 height 25
click at [220, 128] on img at bounding box center [230, 155] width 78 height 108
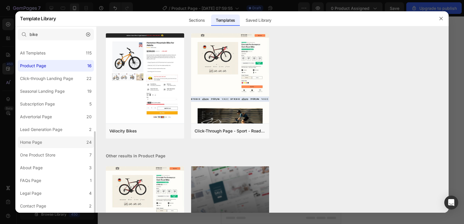
scroll to position [50, 0]
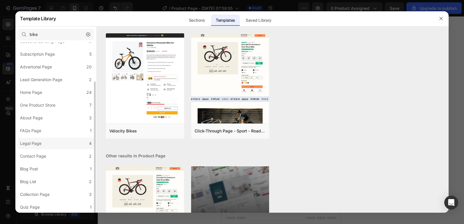
click at [42, 145] on div "Legal Page" at bounding box center [32, 143] width 24 height 7
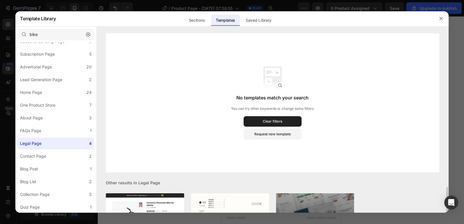
scroll to position [92, 0]
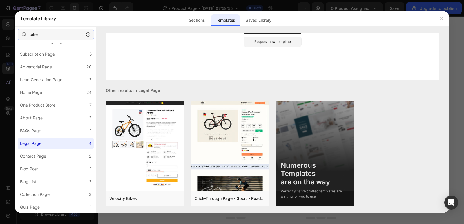
drag, startPoint x: 34, startPoint y: 34, endPoint x: 17, endPoint y: 34, distance: 17.1
click at [17, 34] on div "bike" at bounding box center [55, 34] width 81 height 16
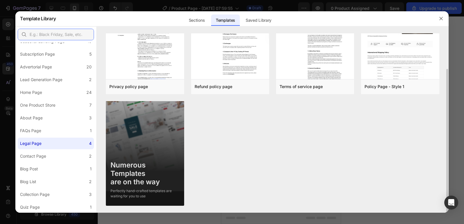
scroll to position [0, 0]
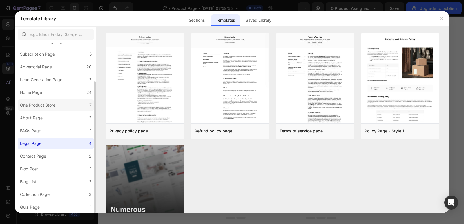
click at [54, 104] on div "One Product Store" at bounding box center [37, 105] width 35 height 7
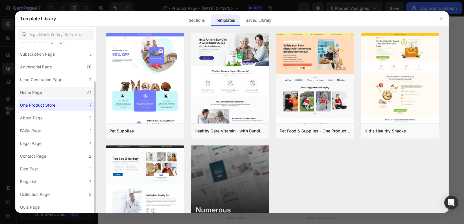
click at [51, 96] on label "Home Page 24" at bounding box center [56, 93] width 76 height 12
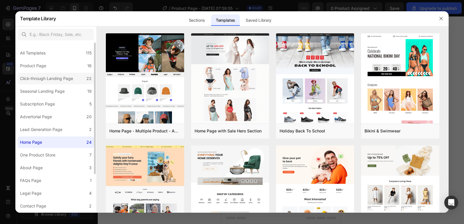
click at [65, 82] on div "Click-through Landing Page" at bounding box center [46, 78] width 53 height 7
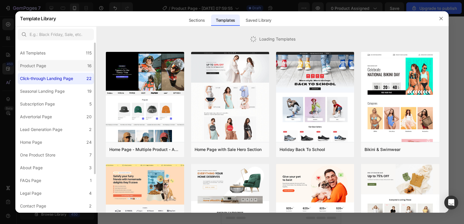
click at [53, 65] on label "Product Page 16" at bounding box center [56, 66] width 76 height 12
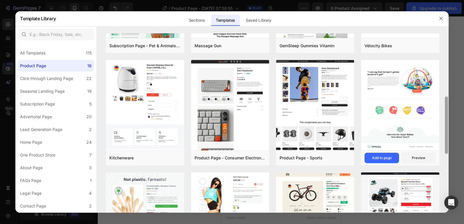
scroll to position [197, 0]
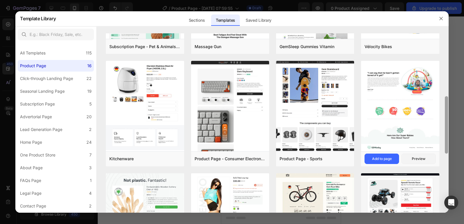
drag, startPoint x: 447, startPoint y: 165, endPoint x: 426, endPoint y: 106, distance: 62.8
click at [426, 106] on div "Product Page - Health & Beauty - Hair Supplement Add to page Preview Virtual Re…" at bounding box center [273, 123] width 352 height 180
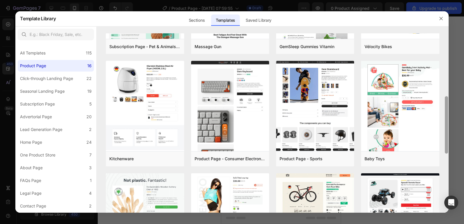
scroll to position [376, 0]
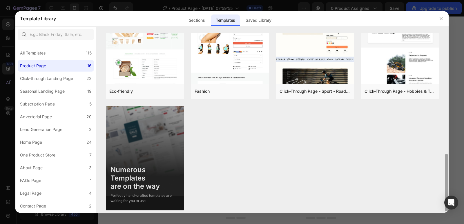
drag, startPoint x: 448, startPoint y: 126, endPoint x: 446, endPoint y: 116, distance: 10.2
click at [446, 116] on div at bounding box center [446, 123] width 4 height 180
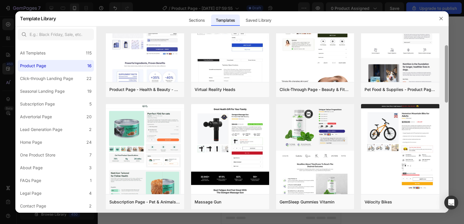
scroll to position [41, 0]
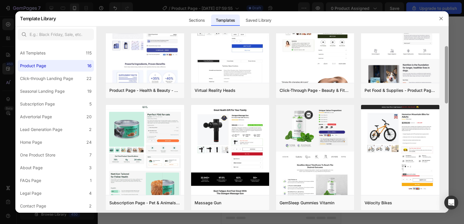
drag, startPoint x: 446, startPoint y: 157, endPoint x: 447, endPoint y: 49, distance: 107.8
click at [447, 49] on div "Product Page - Health & Beauty - Hair Supplement Add to page Preview Virtual Re…" at bounding box center [273, 123] width 352 height 180
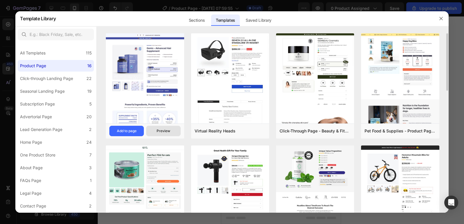
click at [167, 131] on div "Preview" at bounding box center [164, 130] width 14 height 5
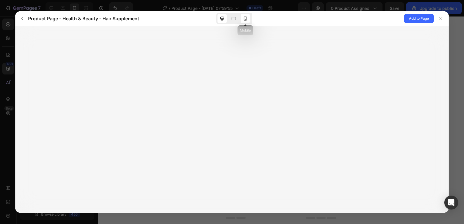
click at [245, 19] on icon at bounding box center [245, 19] width 6 height 6
click at [441, 18] on icon at bounding box center [440, 18] width 3 height 3
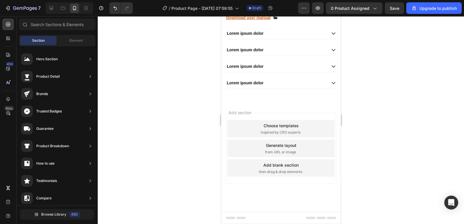
click at [287, 126] on div "Choose templates" at bounding box center [280, 126] width 35 height 6
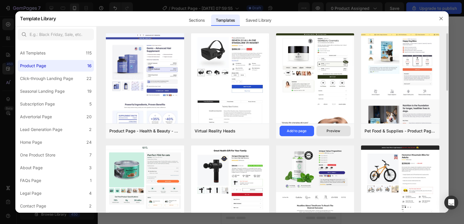
click at [323, 131] on button "Preview" at bounding box center [333, 131] width 34 height 10
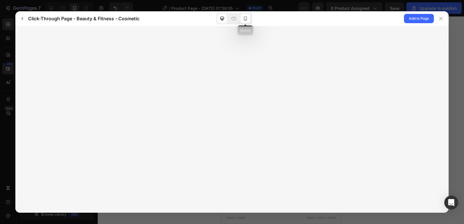
click at [242, 16] on icon at bounding box center [245, 19] width 6 height 6
click at [440, 18] on icon at bounding box center [440, 18] width 3 height 3
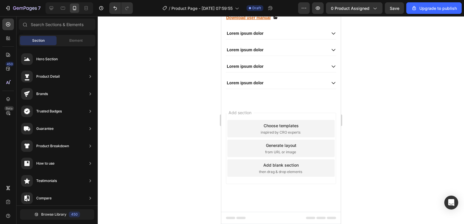
click at [274, 119] on div "Add section Choose templates inspired by CRO experts Generate layout from URL o…" at bounding box center [280, 148] width 110 height 71
click at [274, 125] on div "Choose templates" at bounding box center [280, 126] width 35 height 6
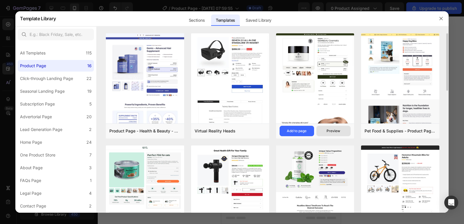
click at [330, 129] on div "Preview" at bounding box center [333, 130] width 14 height 5
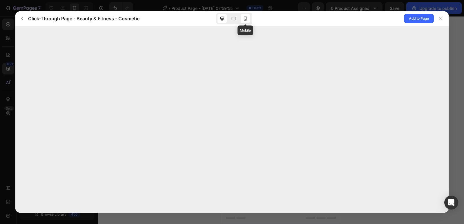
click at [248, 20] on div at bounding box center [245, 18] width 9 height 9
click at [418, 19] on span "Add to Page" at bounding box center [419, 18] width 20 height 7
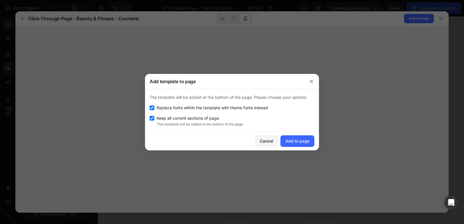
click at [154, 108] on input "checkbox" at bounding box center [152, 107] width 5 height 5
checkbox input "false"
click at [305, 142] on div "Add to page" at bounding box center [297, 141] width 24 height 6
click at [121, 56] on div at bounding box center [232, 112] width 464 height 224
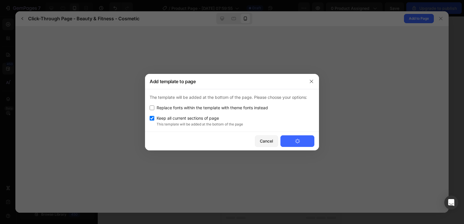
click at [121, 56] on div at bounding box center [232, 112] width 464 height 224
click at [311, 83] on icon "button" at bounding box center [311, 81] width 5 height 5
click at [312, 80] on icon "button" at bounding box center [311, 81] width 5 height 5
click at [270, 140] on div "Cancel" at bounding box center [266, 141] width 13 height 6
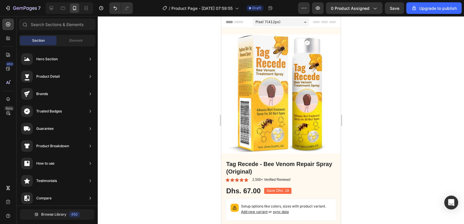
drag, startPoint x: 338, startPoint y: 70, endPoint x: 574, endPoint y: 75, distance: 236.8
